Goal: Information Seeking & Learning: Learn about a topic

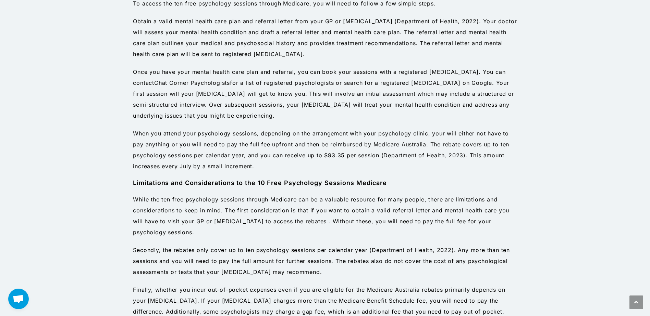
scroll to position [614, 0]
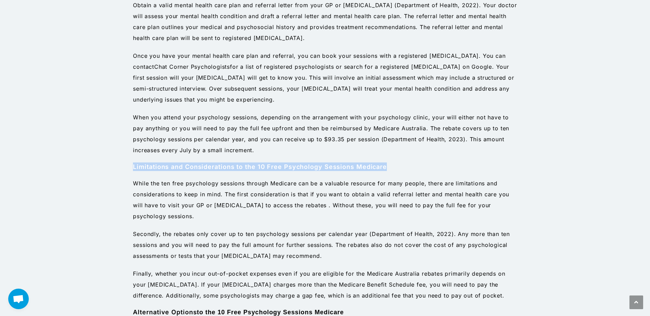
drag, startPoint x: 647, startPoint y: 149, endPoint x: 647, endPoint y: 162, distance: 12.7
click at [647, 162] on main "Follow Us On Facebook Follow Us On Instagram 10 Free Psychology Sessions Medica…" at bounding box center [325, 272] width 650 height 1718
drag, startPoint x: 647, startPoint y: 162, endPoint x: 614, endPoint y: 161, distance: 32.9
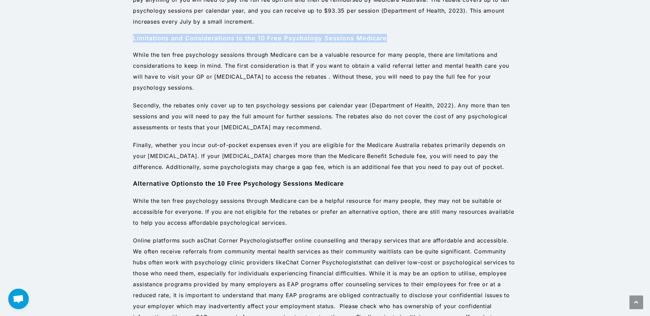
scroll to position [741, 0]
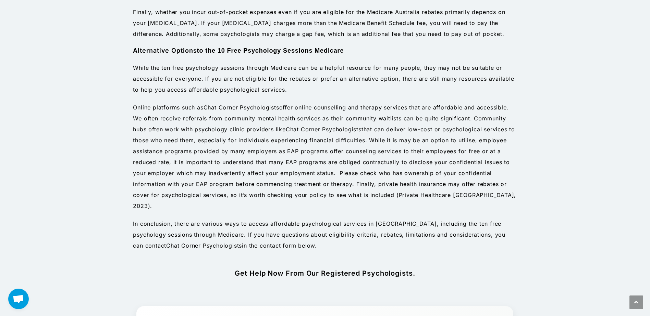
drag, startPoint x: 652, startPoint y: 153, endPoint x: 617, endPoint y: 196, distance: 55.7
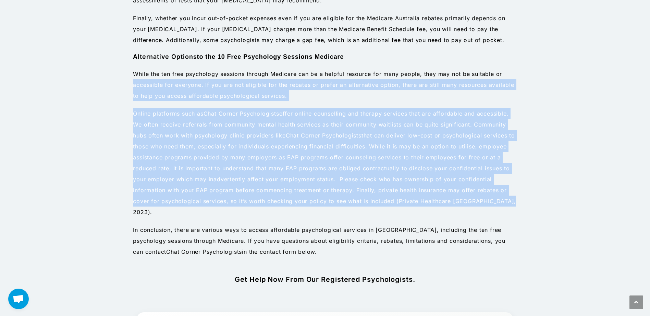
drag, startPoint x: 617, startPoint y: 196, endPoint x: 608, endPoint y: 197, distance: 8.6
click at [621, 180] on main "Follow Us On Facebook Follow Us On Instagram 10 Free Psychology Sessions Medica…" at bounding box center [325, 16] width 650 height 1718
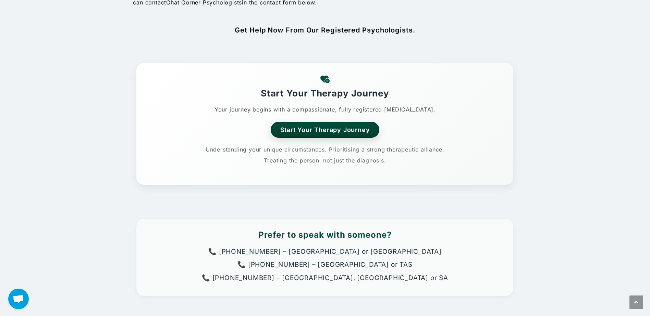
scroll to position [1118, 0]
